Goal: Use online tool/utility: Utilize a website feature to perform a specific function

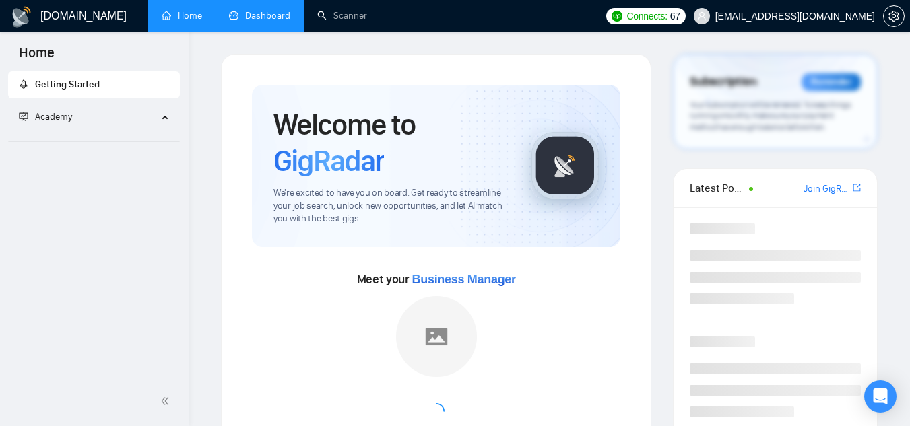
drag, startPoint x: 265, startPoint y: 9, endPoint x: 275, endPoint y: 18, distance: 13.4
click at [265, 10] on link "Dashboard" at bounding box center [259, 15] width 61 height 11
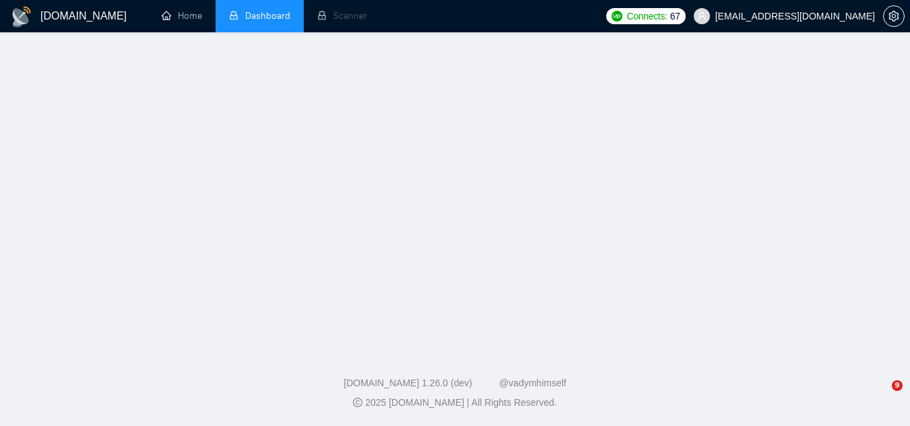
click at [770, 16] on span "[EMAIL_ADDRESS][DOMAIN_NAME]" at bounding box center [795, 16] width 160 height 0
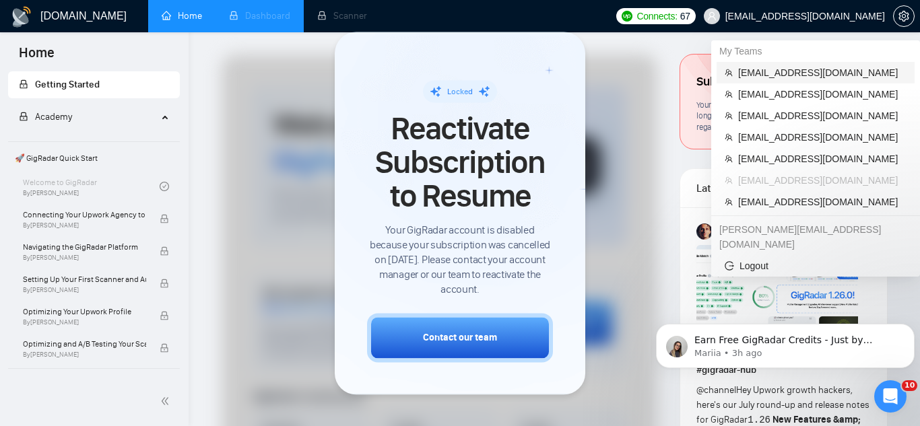
click at [774, 69] on span "[EMAIL_ADDRESS][DOMAIN_NAME]" at bounding box center [822, 72] width 168 height 15
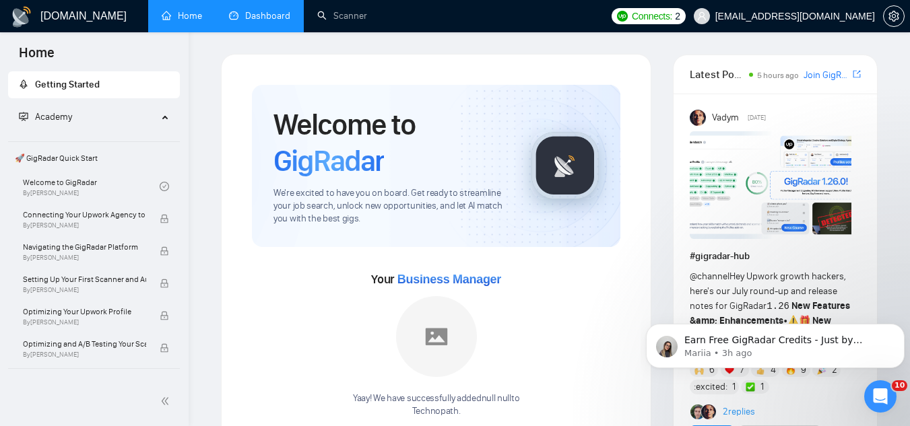
click at [271, 13] on link "Dashboard" at bounding box center [259, 15] width 61 height 11
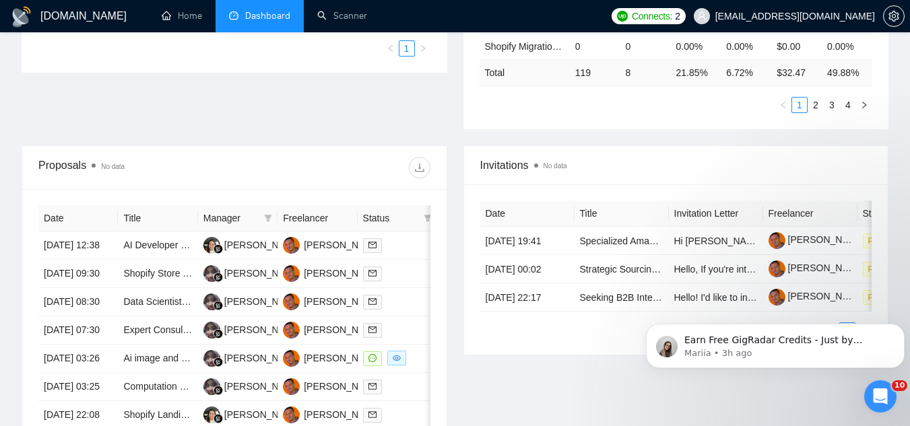
scroll to position [471, 0]
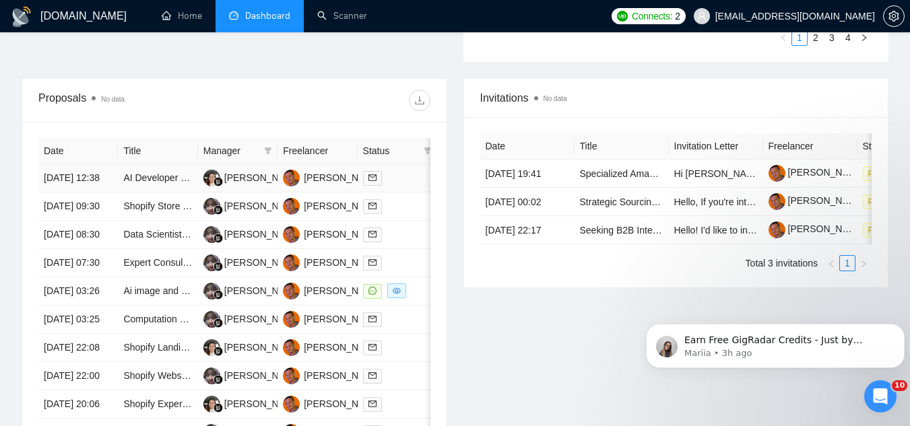
click at [150, 193] on td "AI Developer for Newly Created Platform" at bounding box center [157, 178] width 79 height 28
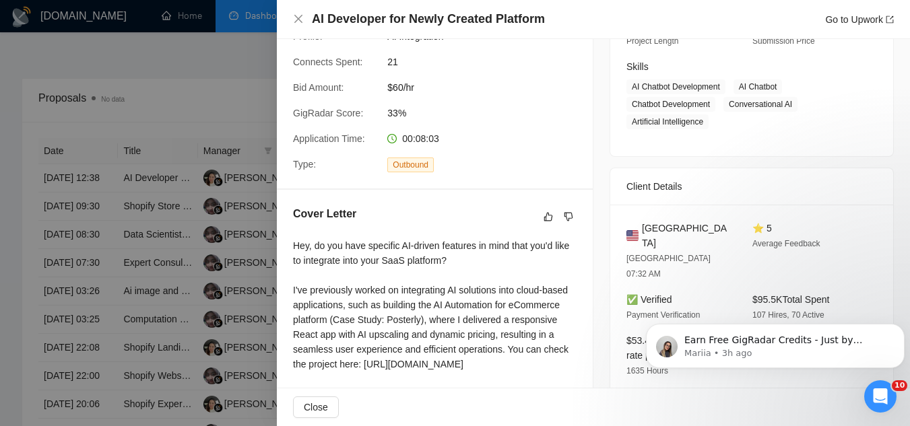
scroll to position [0, 0]
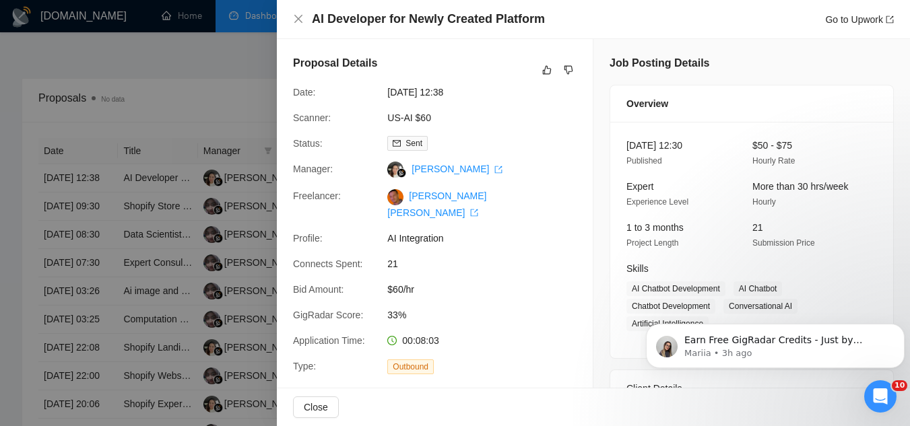
click at [228, 60] on div at bounding box center [455, 213] width 910 height 426
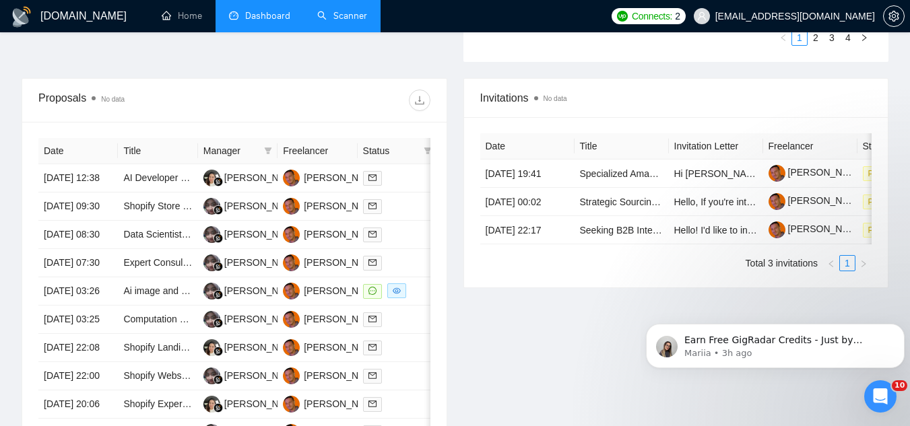
click at [355, 19] on link "Scanner" at bounding box center [342, 15] width 50 height 11
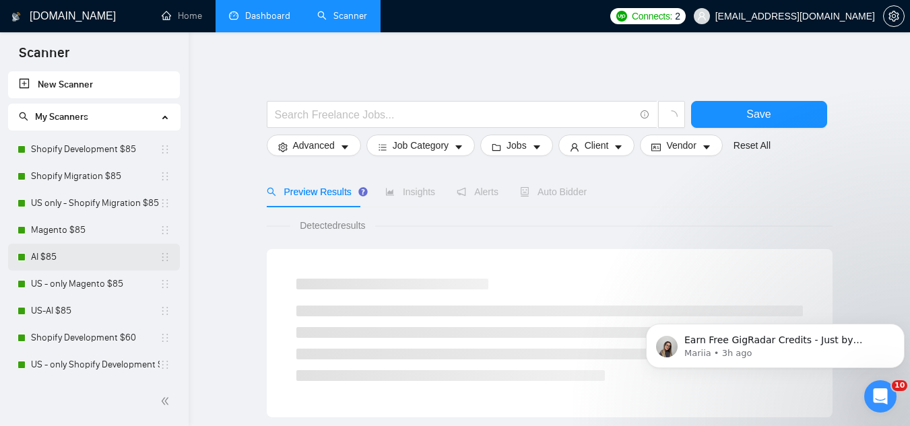
click at [99, 261] on link "AI $85" at bounding box center [95, 257] width 129 height 27
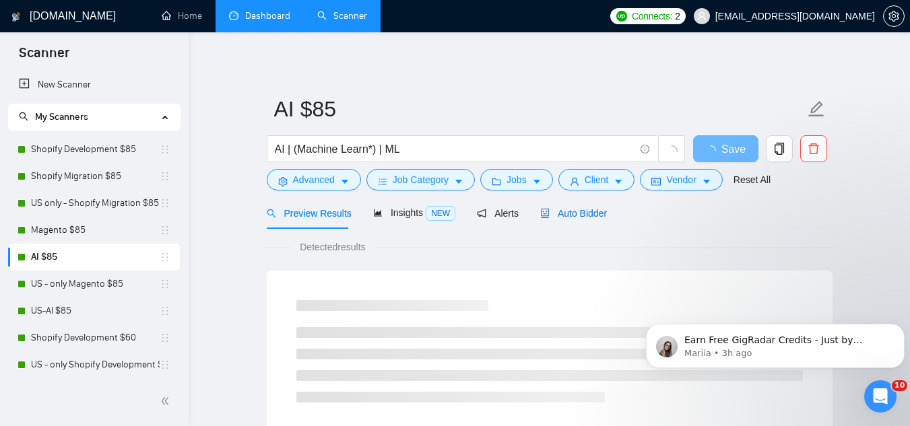
click at [568, 215] on span "Auto Bidder" at bounding box center [573, 213] width 67 height 11
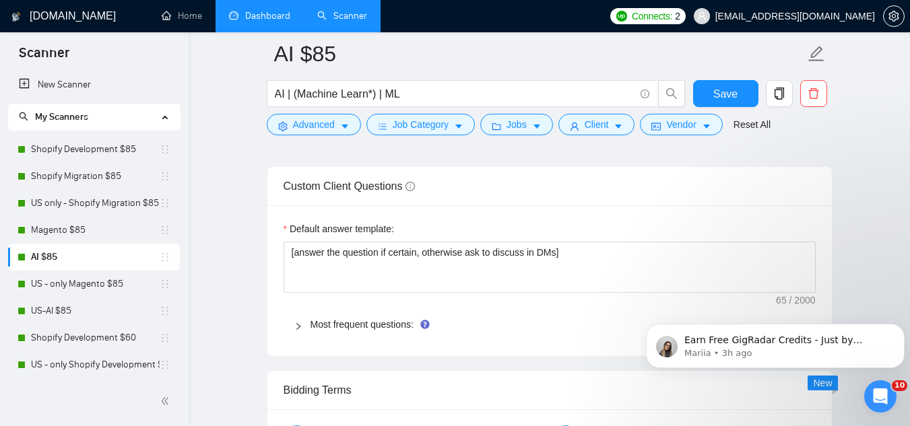
scroll to position [2020, 0]
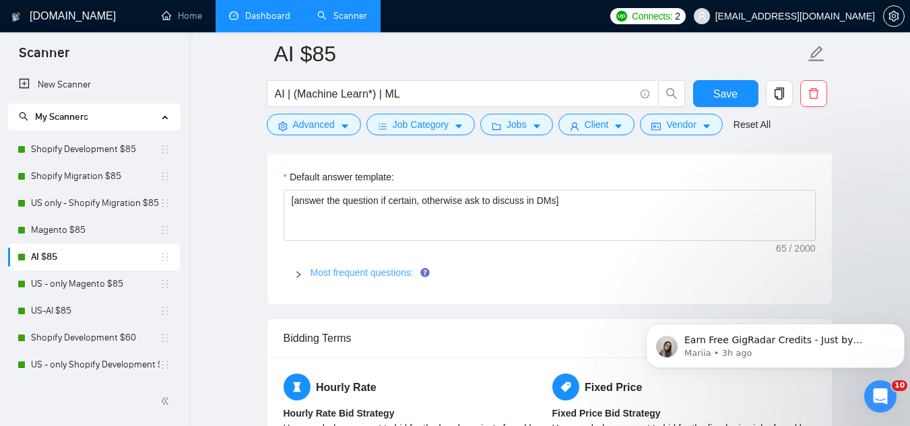
click at [366, 269] on link "Most frequent questions:" at bounding box center [361, 272] width 103 height 11
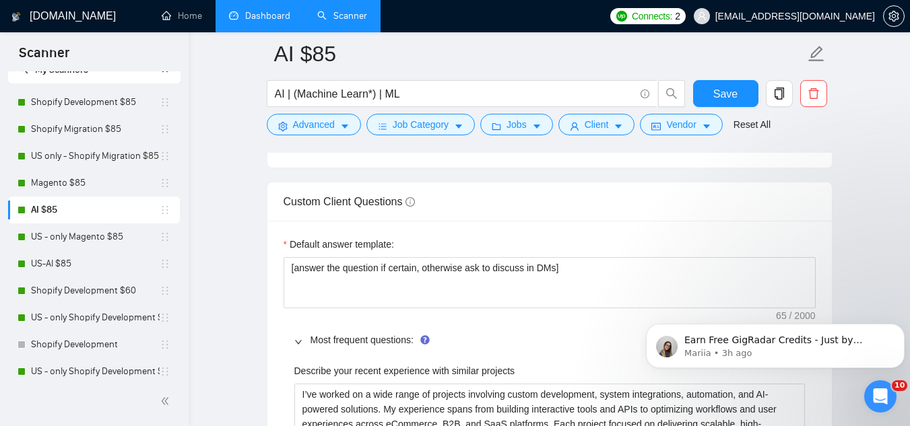
scroll to position [67, 0]
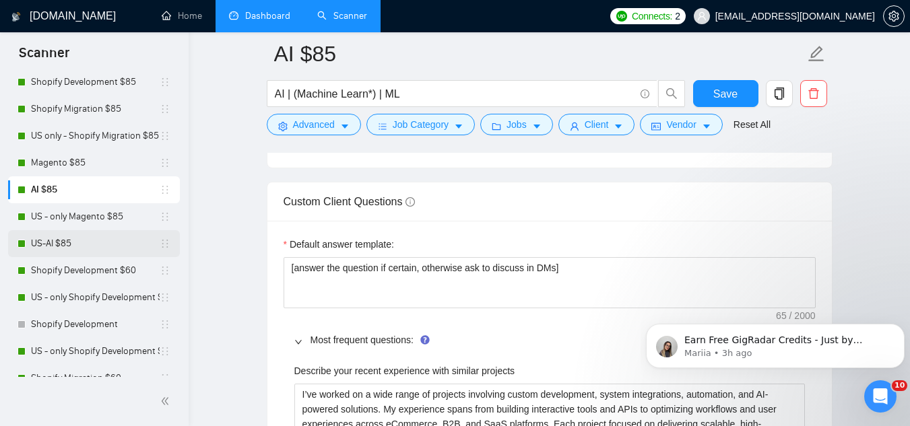
click at [116, 249] on link "US-AI $85" at bounding box center [95, 243] width 129 height 27
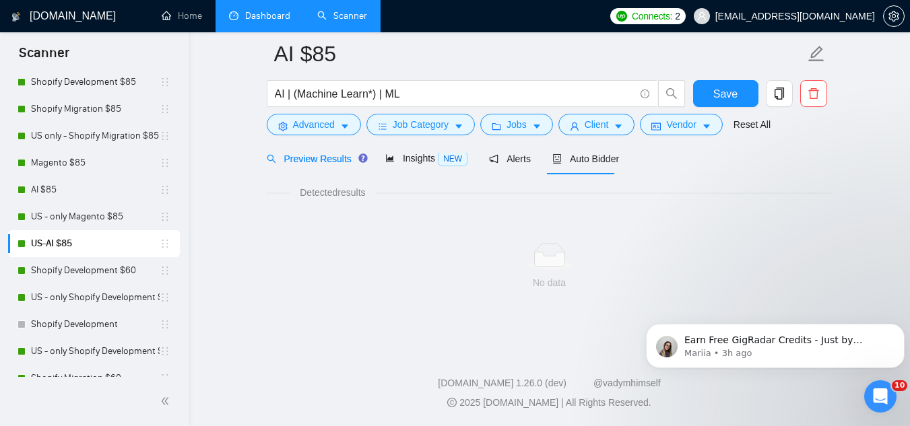
scroll to position [865, 0]
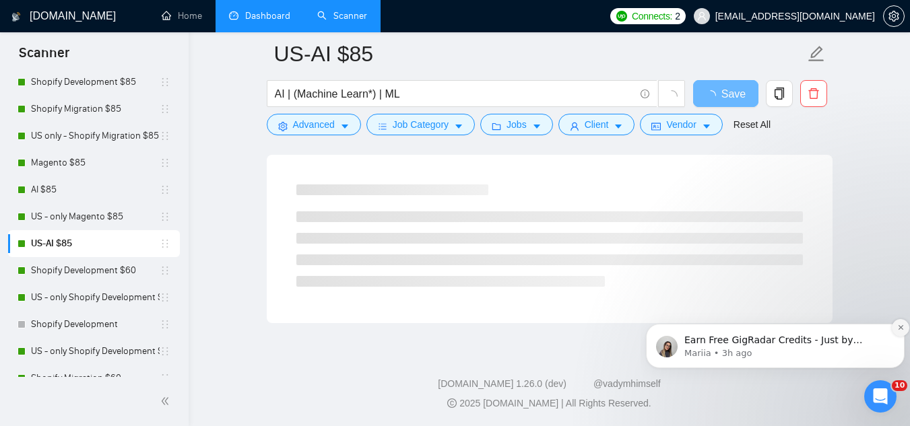
click at [900, 331] on icon "Dismiss notification" at bounding box center [900, 327] width 7 height 7
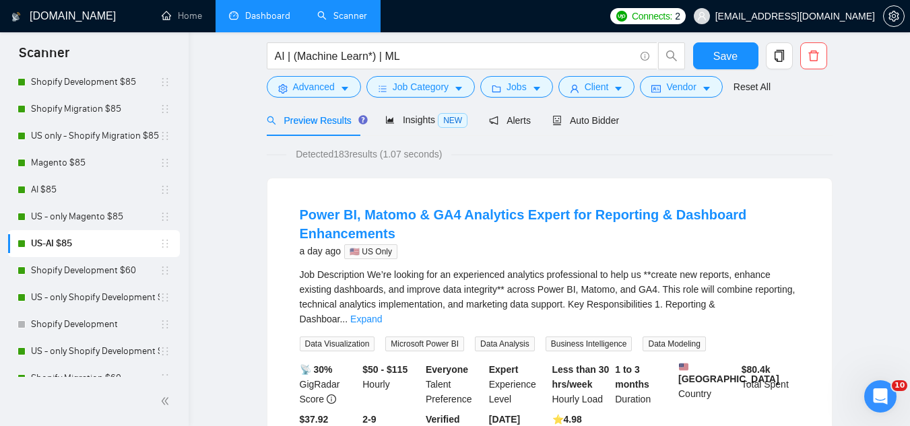
scroll to position [0, 0]
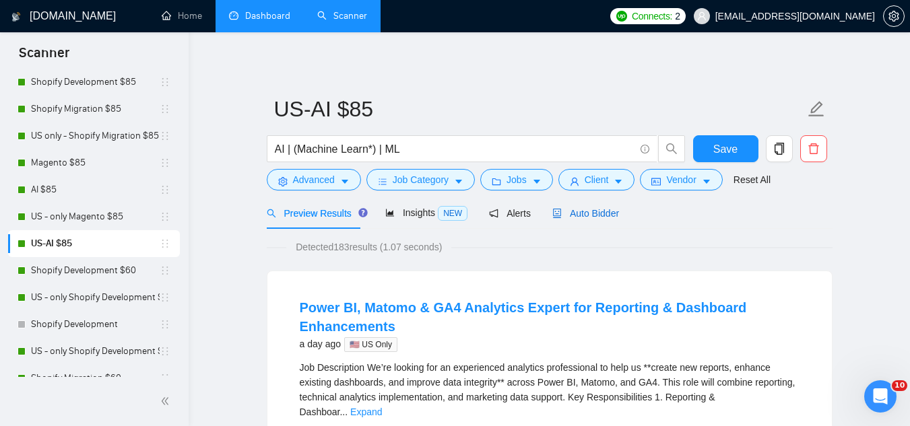
click at [603, 211] on span "Auto Bidder" at bounding box center [585, 213] width 67 height 11
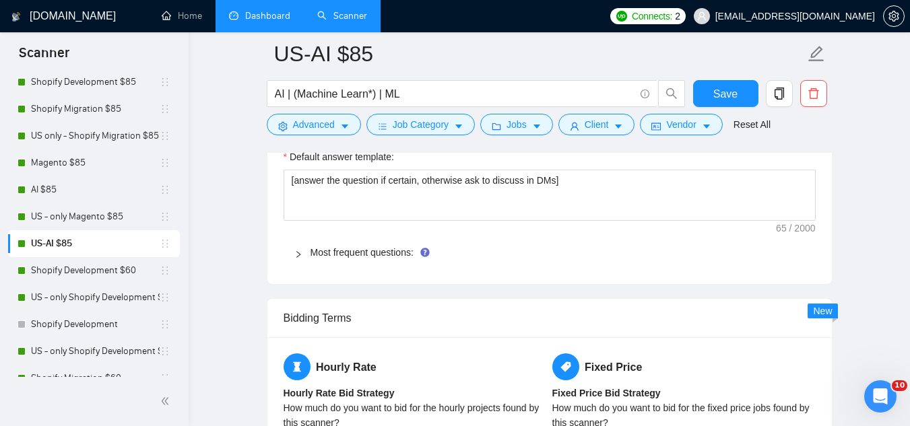
scroll to position [1953, 0]
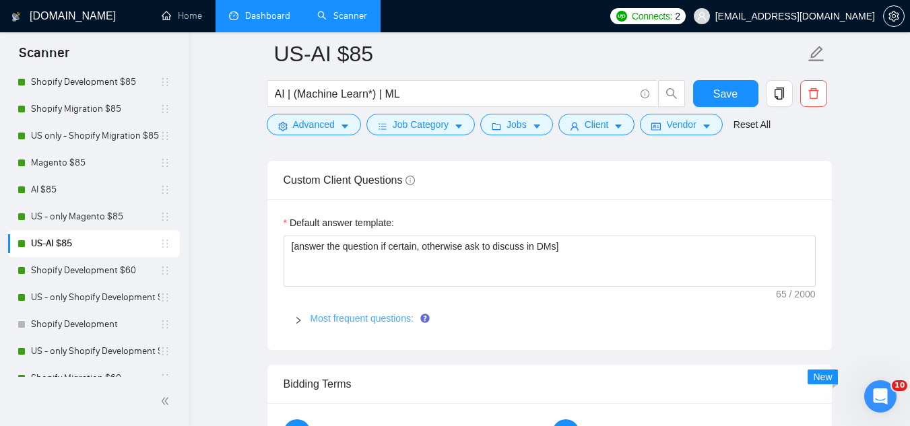
click at [393, 314] on link "Most frequent questions:" at bounding box center [361, 318] width 103 height 11
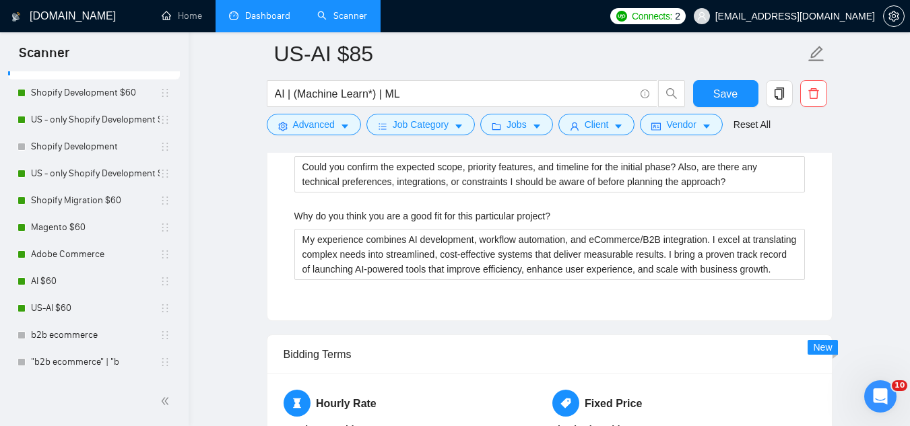
scroll to position [269, 0]
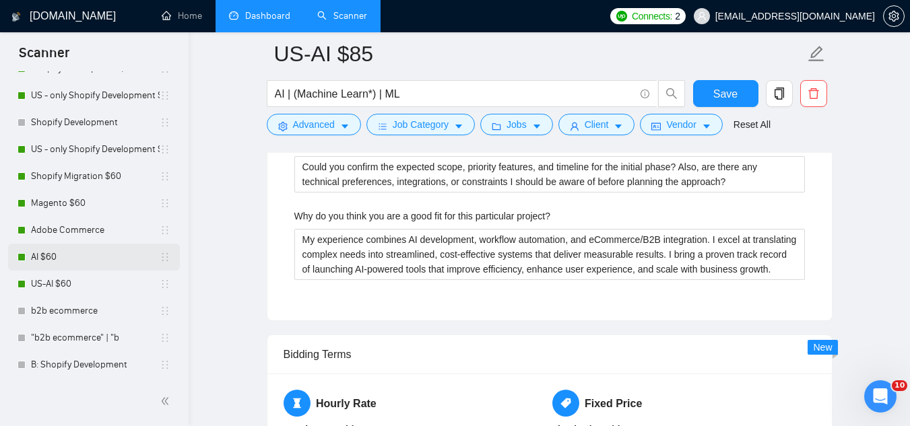
click at [87, 260] on link "AI $60" at bounding box center [95, 257] width 129 height 27
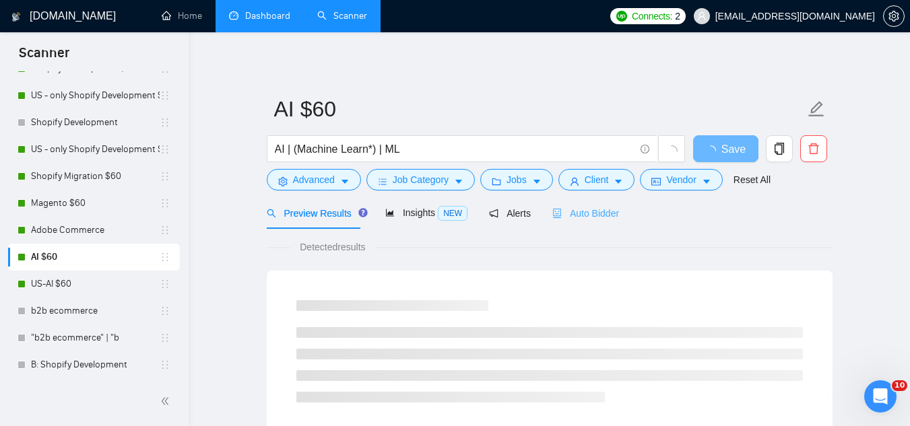
click at [595, 205] on div "Auto Bidder" at bounding box center [585, 213] width 67 height 32
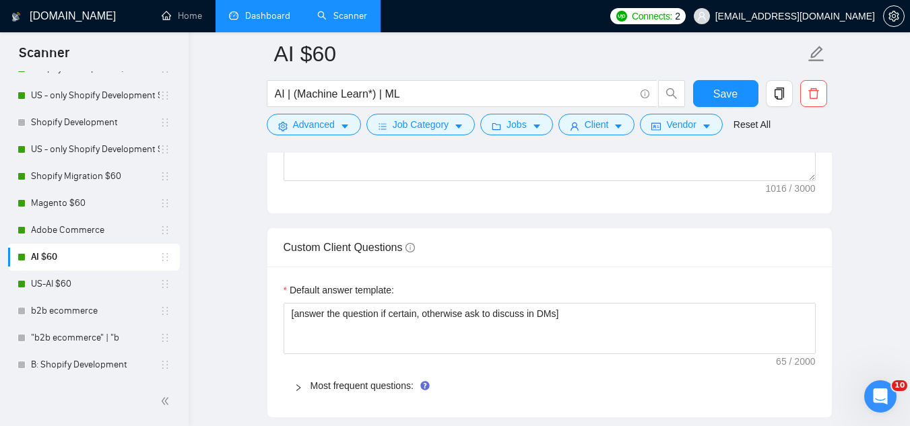
scroll to position [1953, 0]
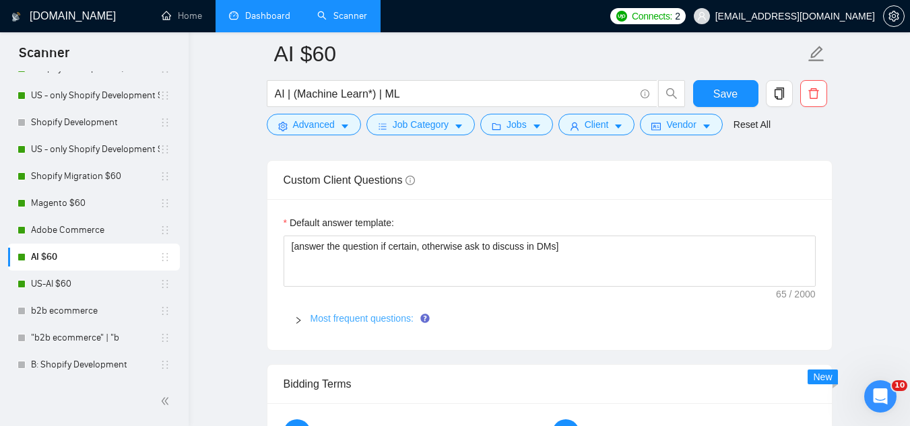
click at [390, 321] on link "Most frequent questions:" at bounding box center [361, 318] width 103 height 11
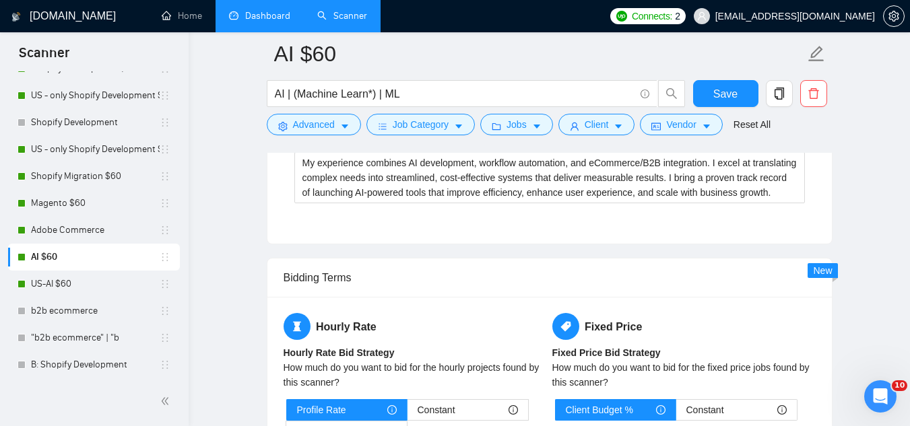
scroll to position [3165, 0]
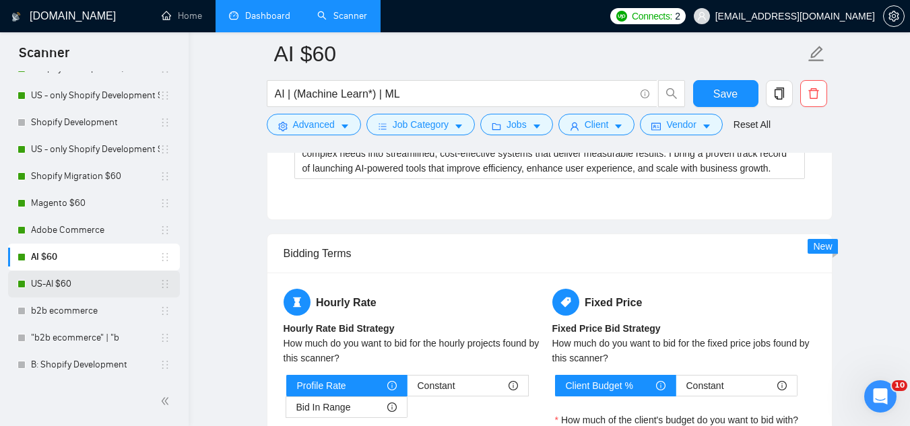
click at [86, 290] on link "US-AI $60" at bounding box center [95, 284] width 129 height 27
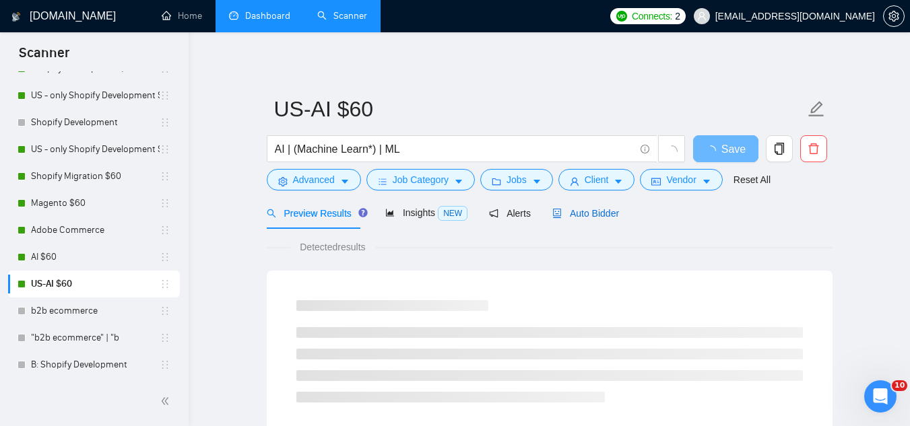
click at [570, 216] on span "Auto Bidder" at bounding box center [585, 213] width 67 height 11
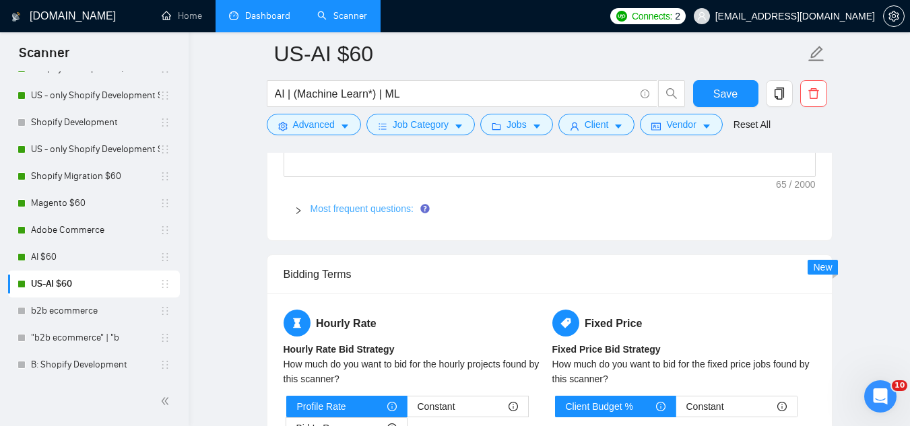
scroll to position [2020, 0]
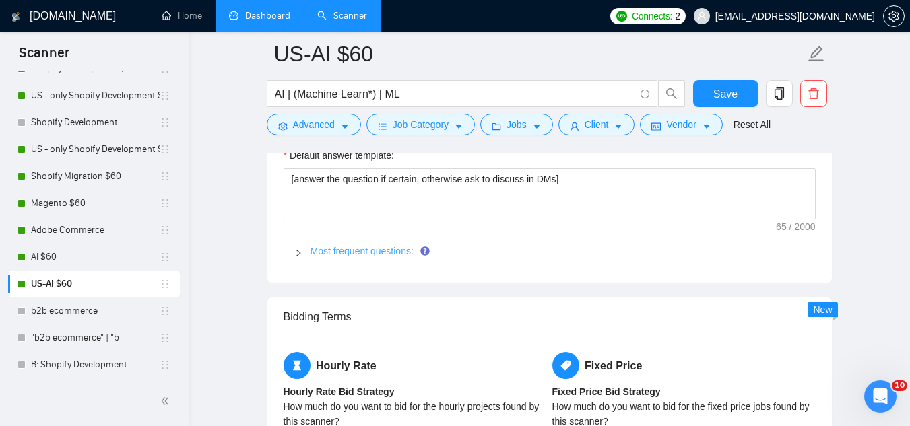
click at [367, 248] on link "Most frequent questions:" at bounding box center [361, 251] width 103 height 11
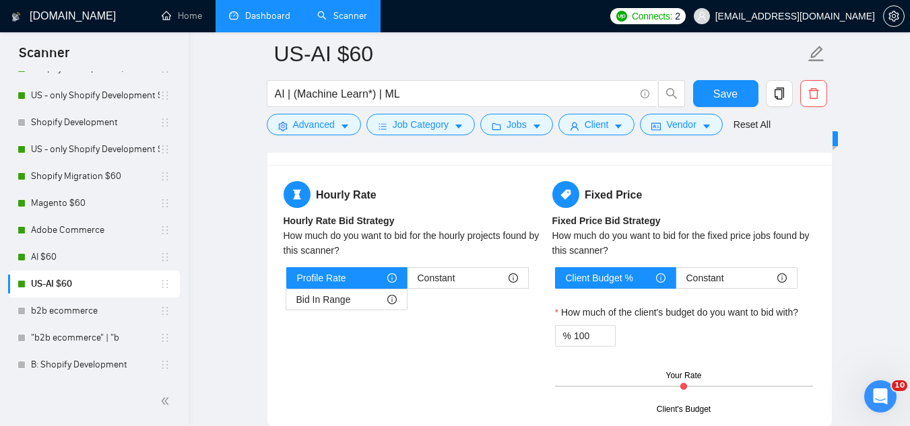
scroll to position [3300, 0]
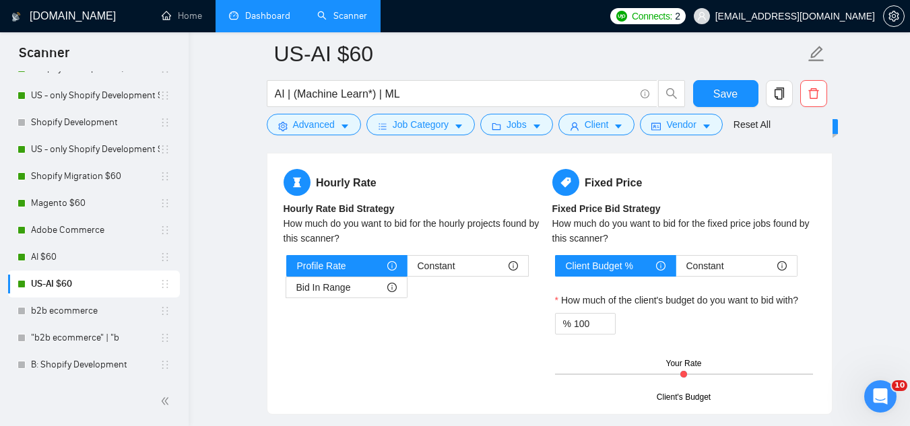
click at [249, 14] on link "Dashboard" at bounding box center [259, 15] width 61 height 11
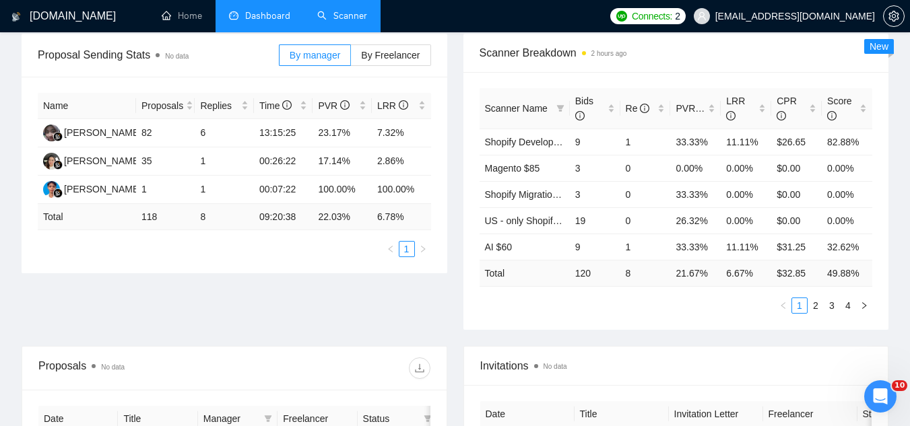
scroll to position [1, 0]
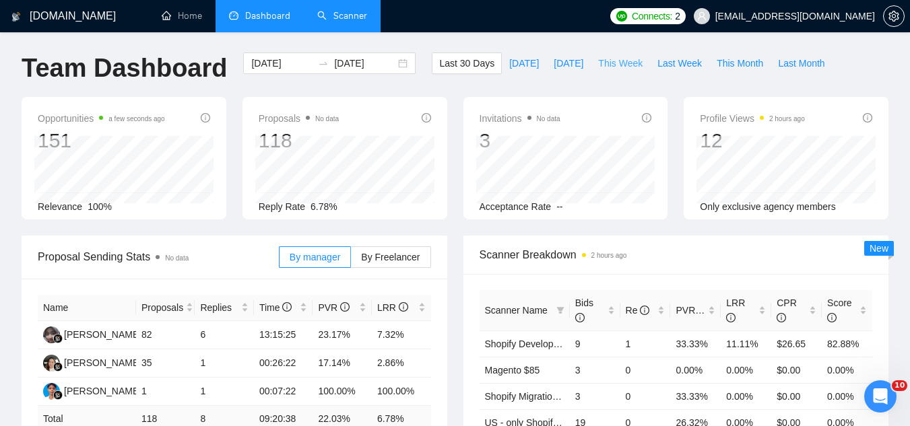
click at [609, 67] on span "This Week" at bounding box center [620, 63] width 44 height 15
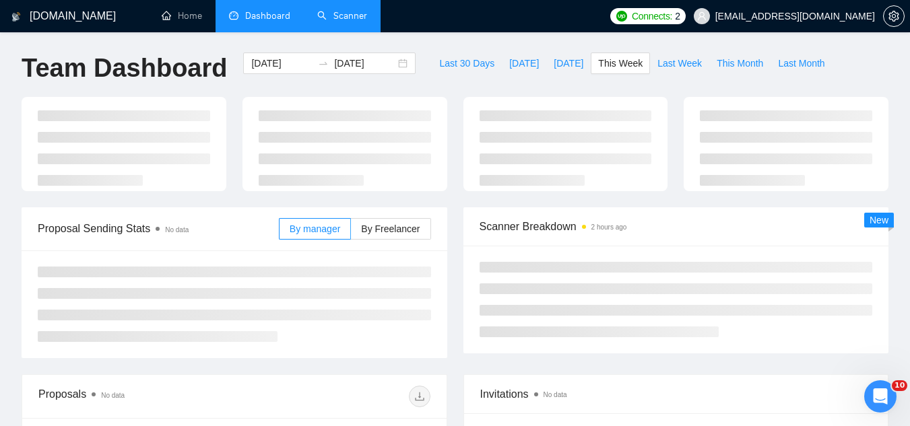
type input "[DATE]"
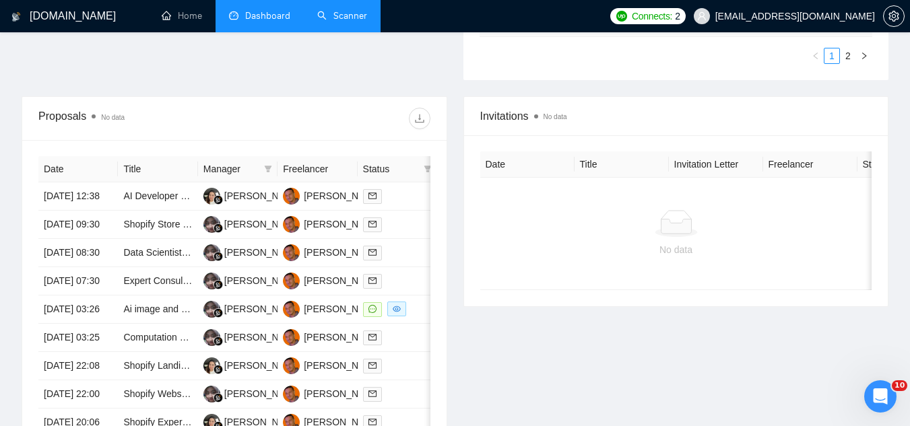
scroll to position [473, 0]
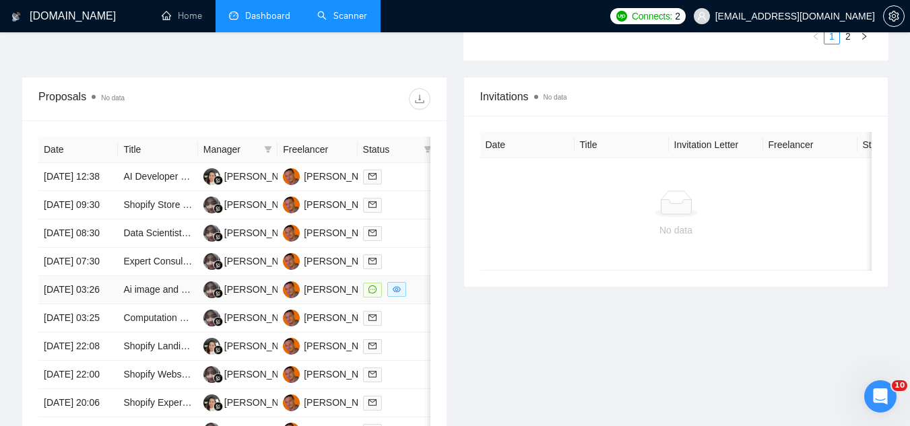
click at [170, 304] on td "Ai image and stock image expert" at bounding box center [157, 290] width 79 height 28
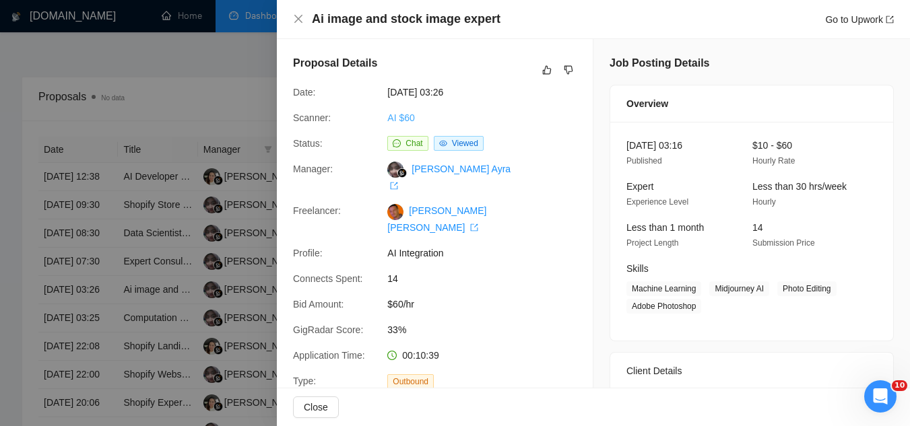
click at [407, 123] on link "AI $60" at bounding box center [400, 117] width 27 height 11
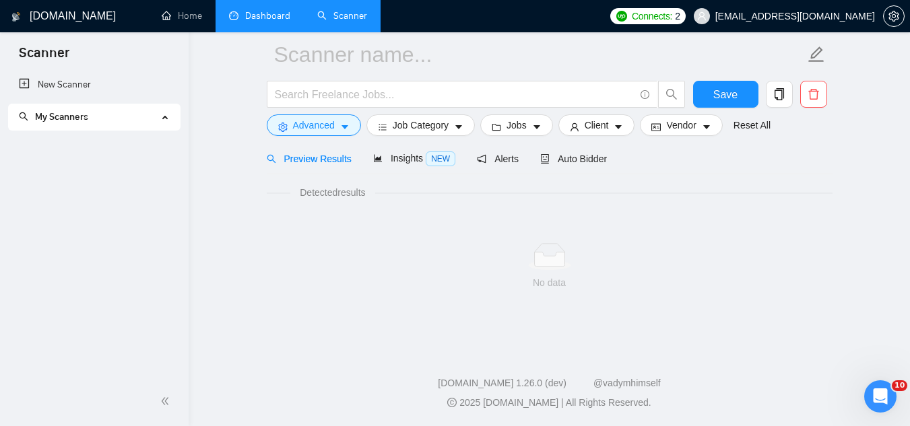
scroll to position [54, 0]
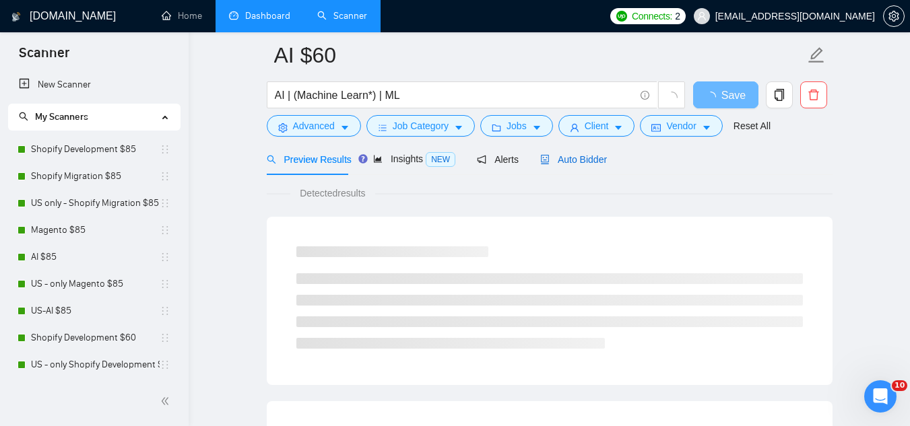
click at [570, 161] on span "Auto Bidder" at bounding box center [573, 159] width 67 height 11
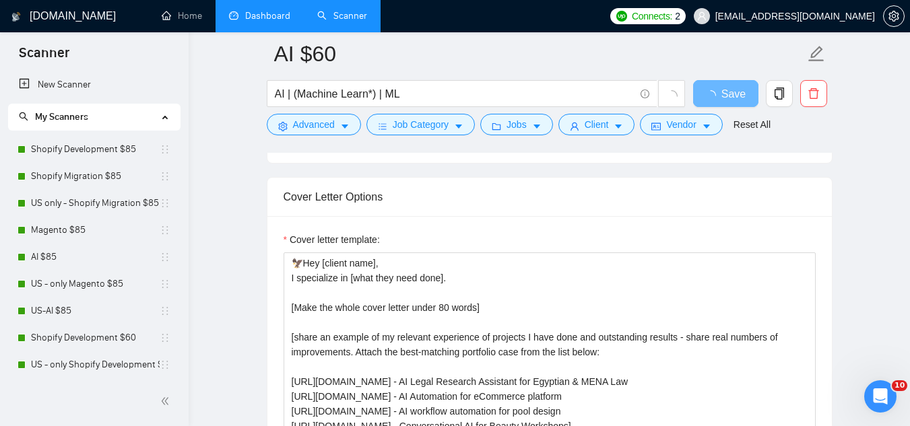
scroll to position [1535, 0]
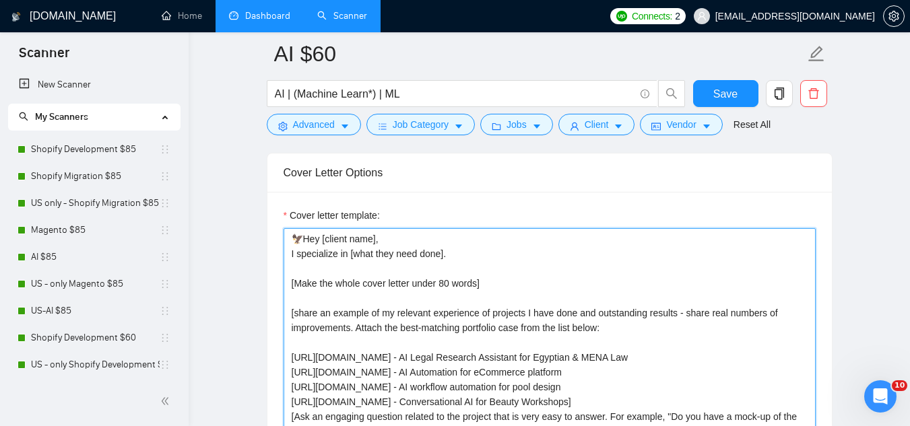
click at [289, 238] on textarea "🦅Hey [client name], I specialize in [what they need done]. [Make the whole cove…" at bounding box center [550, 379] width 532 height 303
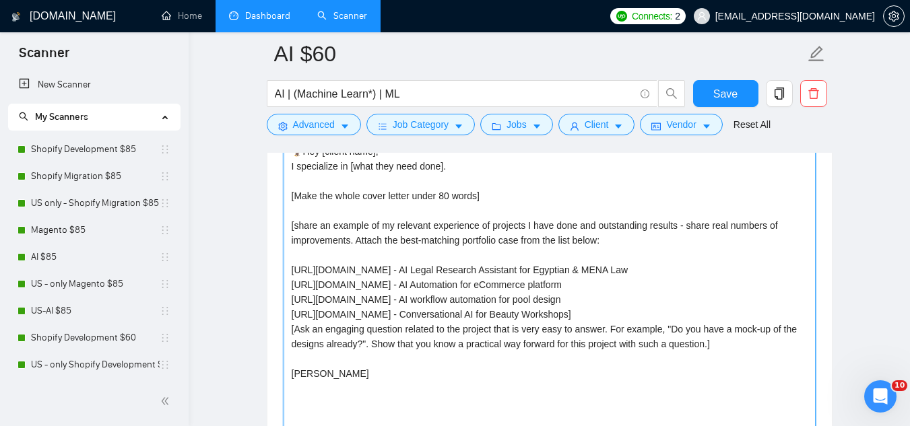
scroll to position [1805, 0]
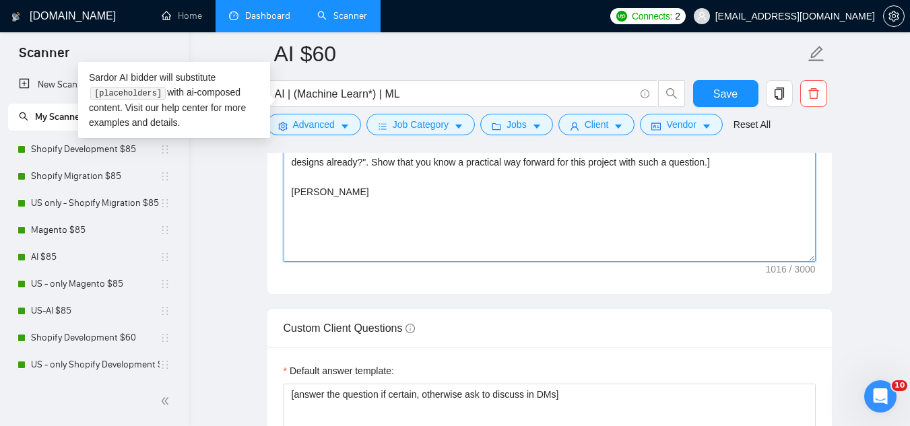
click at [423, 209] on textarea "🦅Hey [client name], I specialize in [what they need done]. [Make the whole cove…" at bounding box center [550, 110] width 532 height 303
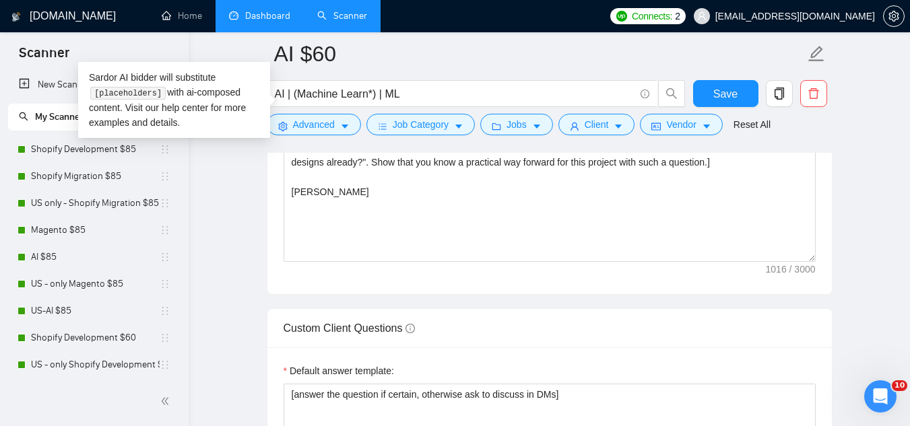
click at [250, 15] on link "Dashboard" at bounding box center [259, 15] width 61 height 11
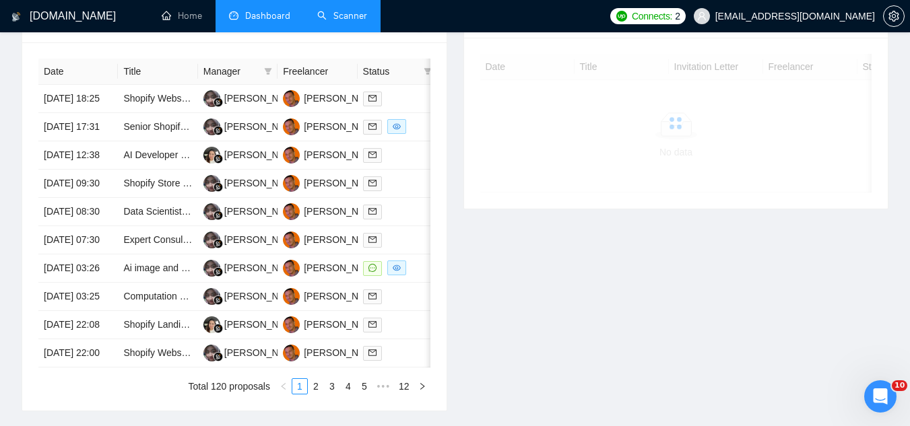
scroll to position [405, 0]
